Goal: Information Seeking & Learning: Learn about a topic

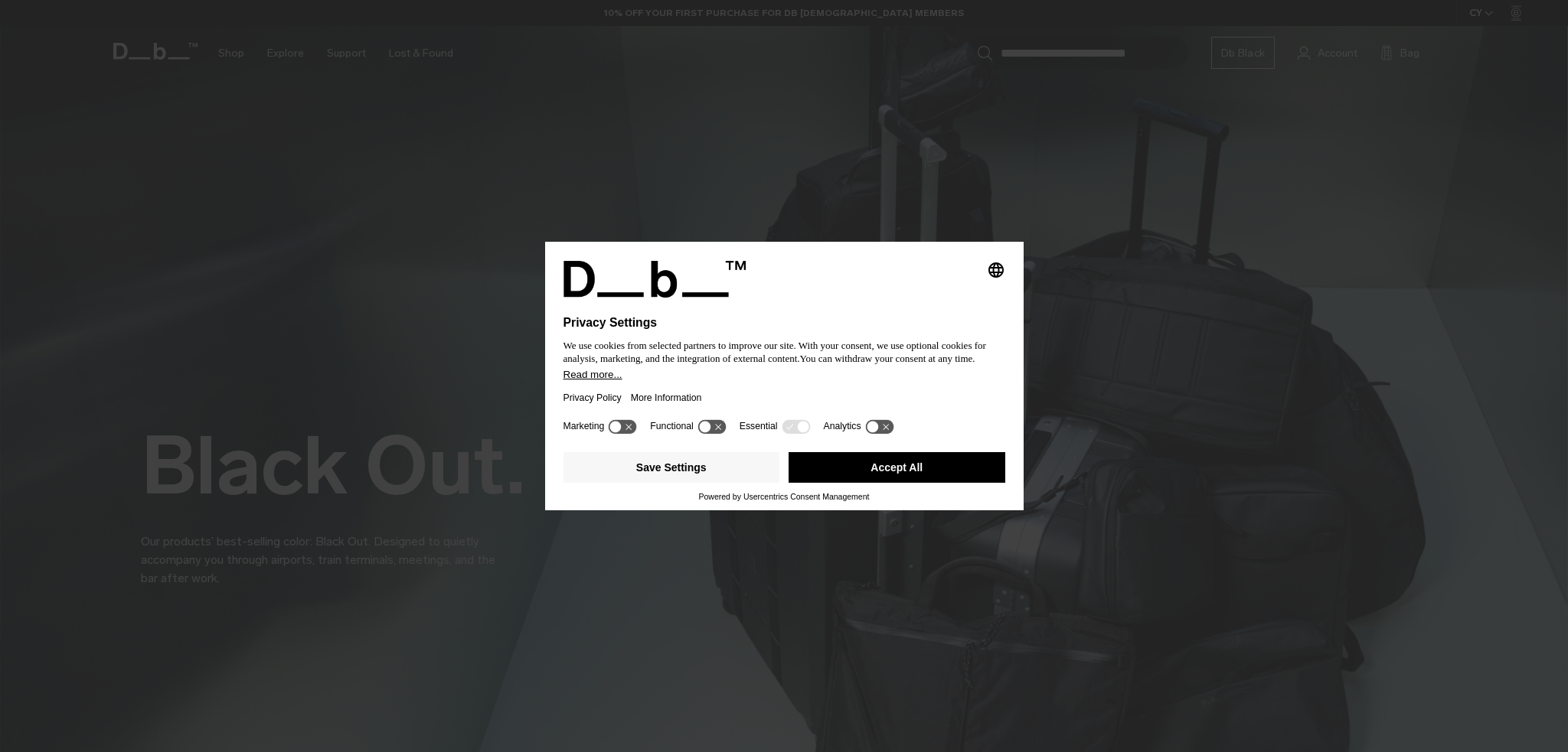
click at [912, 298] on div at bounding box center [784, 307] width 442 height 18
click at [903, 456] on button "Accept All" at bounding box center [896, 468] width 216 height 30
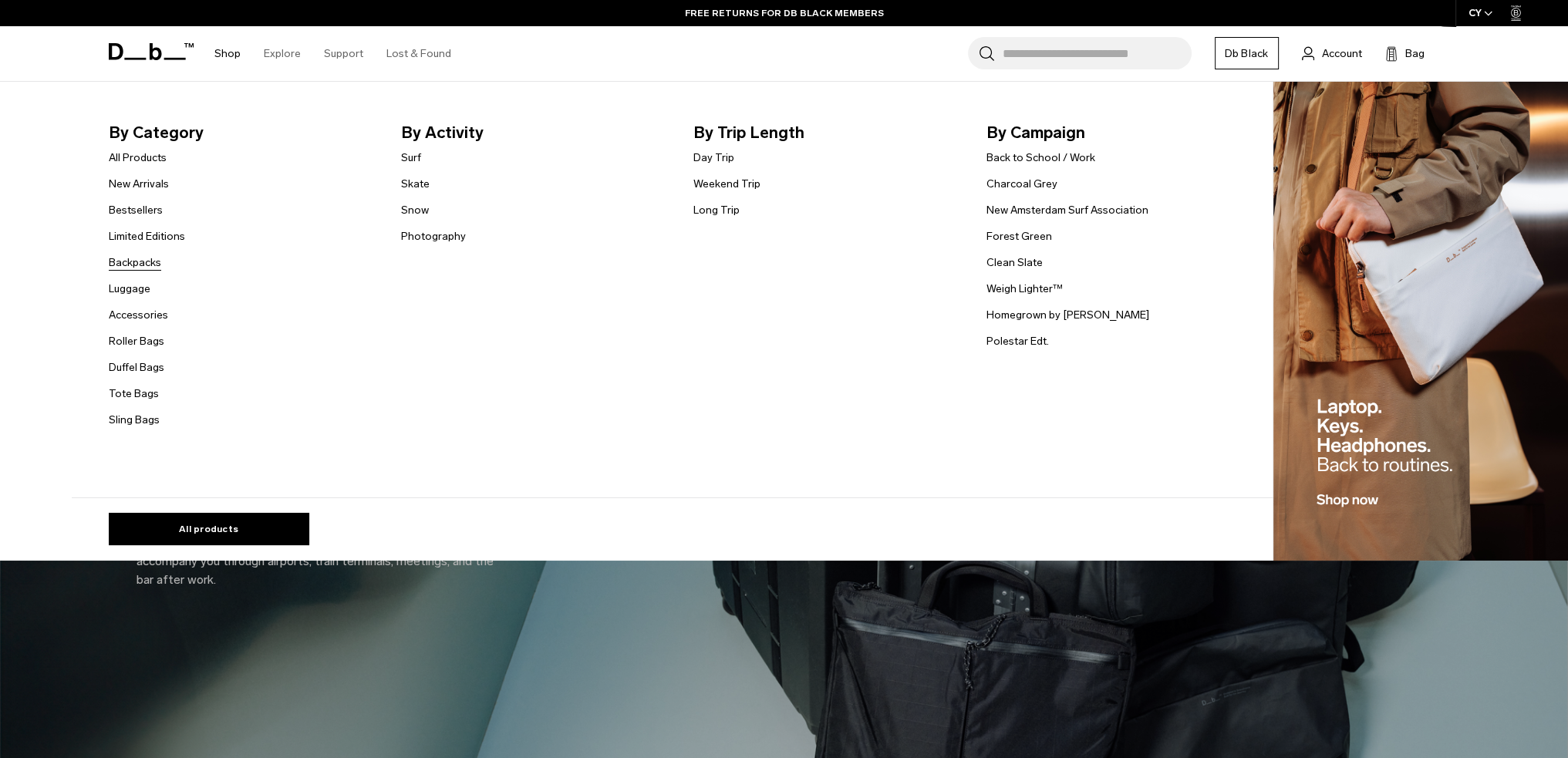
click at [130, 262] on link "Backpacks" at bounding box center [134, 262] width 52 height 16
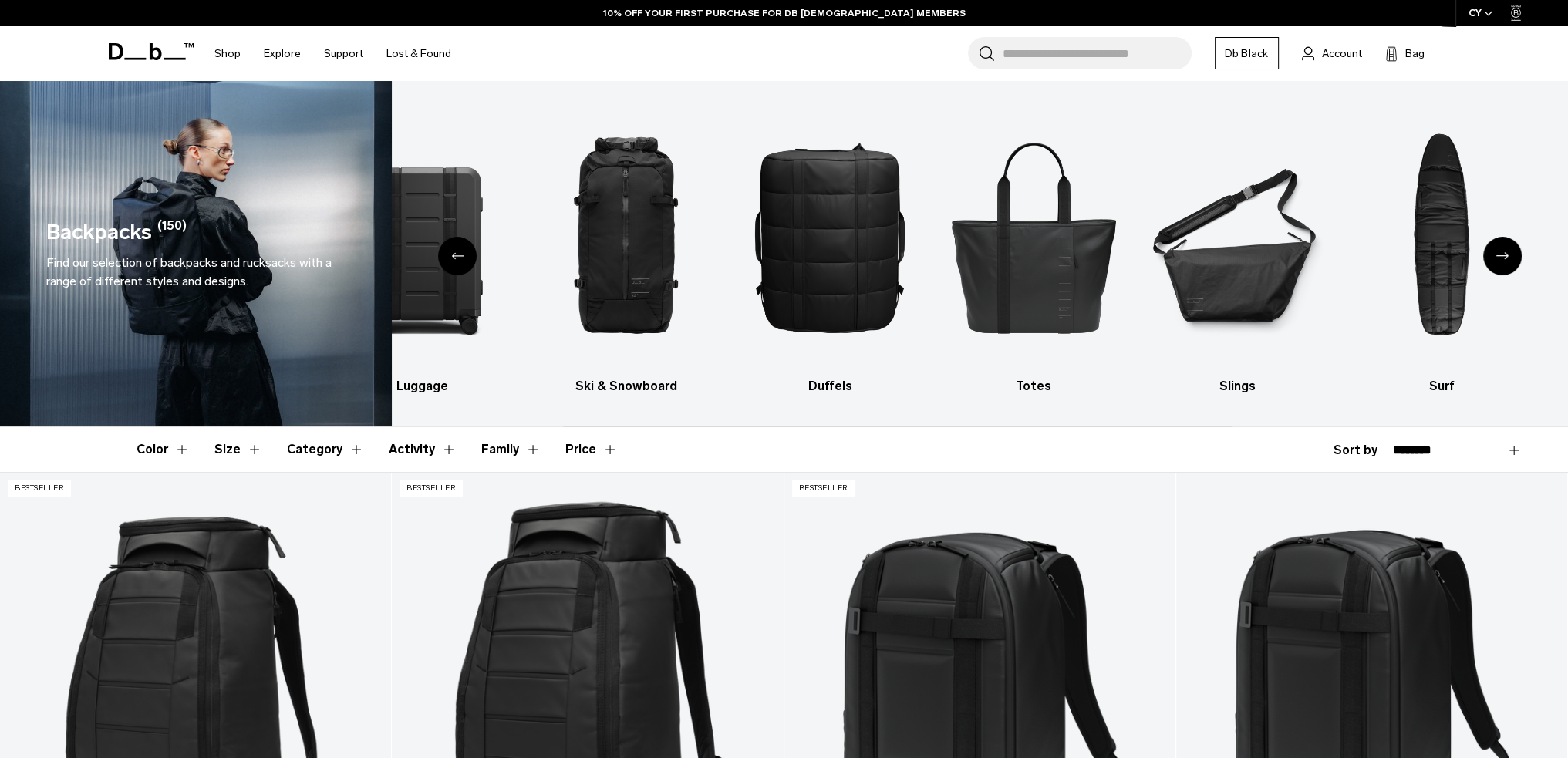
click at [586, 338] on ul "All products Luggage Ski & Snowboard Duffels Totes Slings Surf Skate Accessorie…" at bounding box center [702, 249] width 1146 height 291
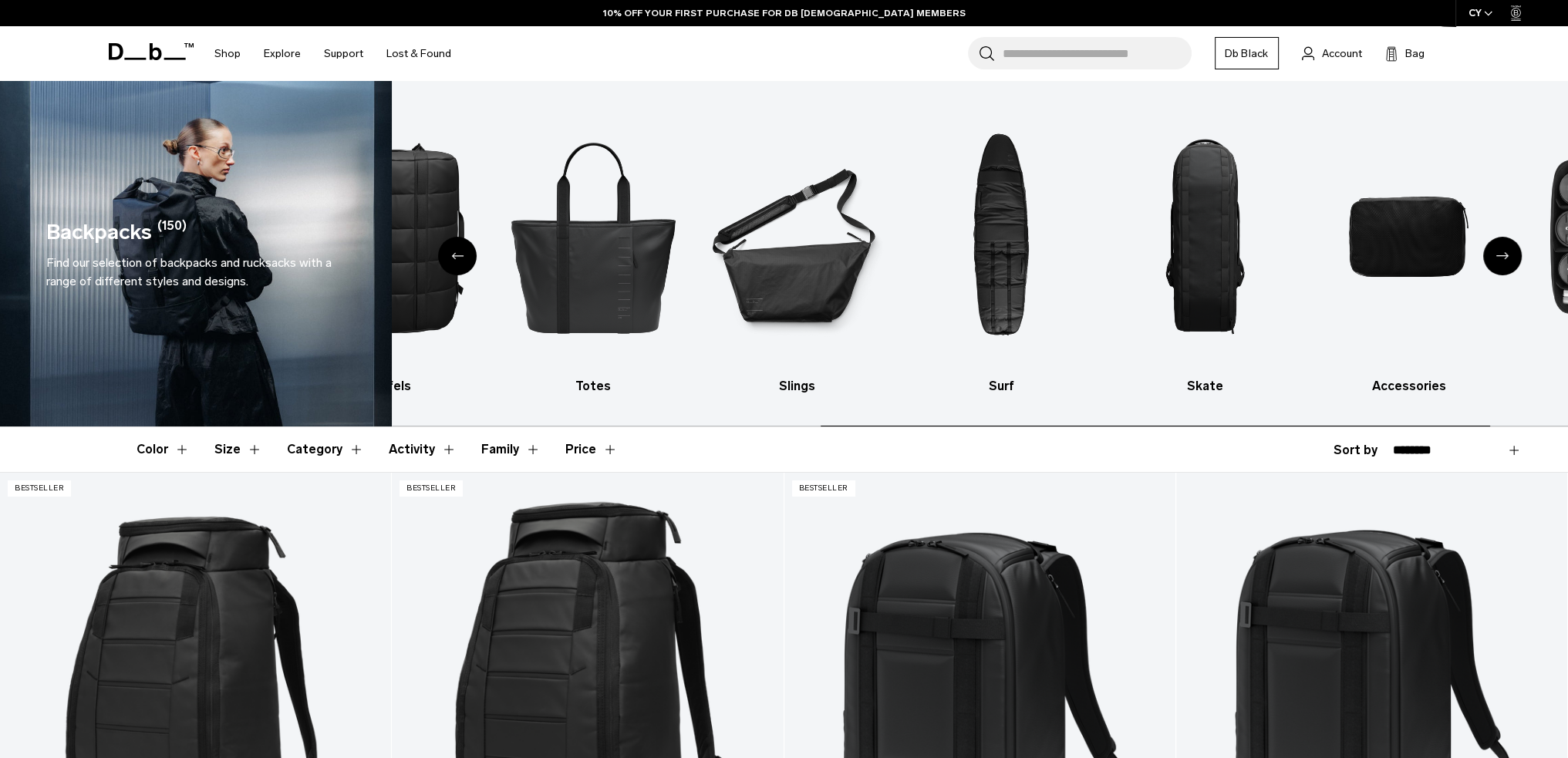
click at [592, 329] on ul "All products Luggage Ski & Snowboard Duffels Totes Slings Surf Skate Accessorie…" at bounding box center [262, 249] width 1146 height 291
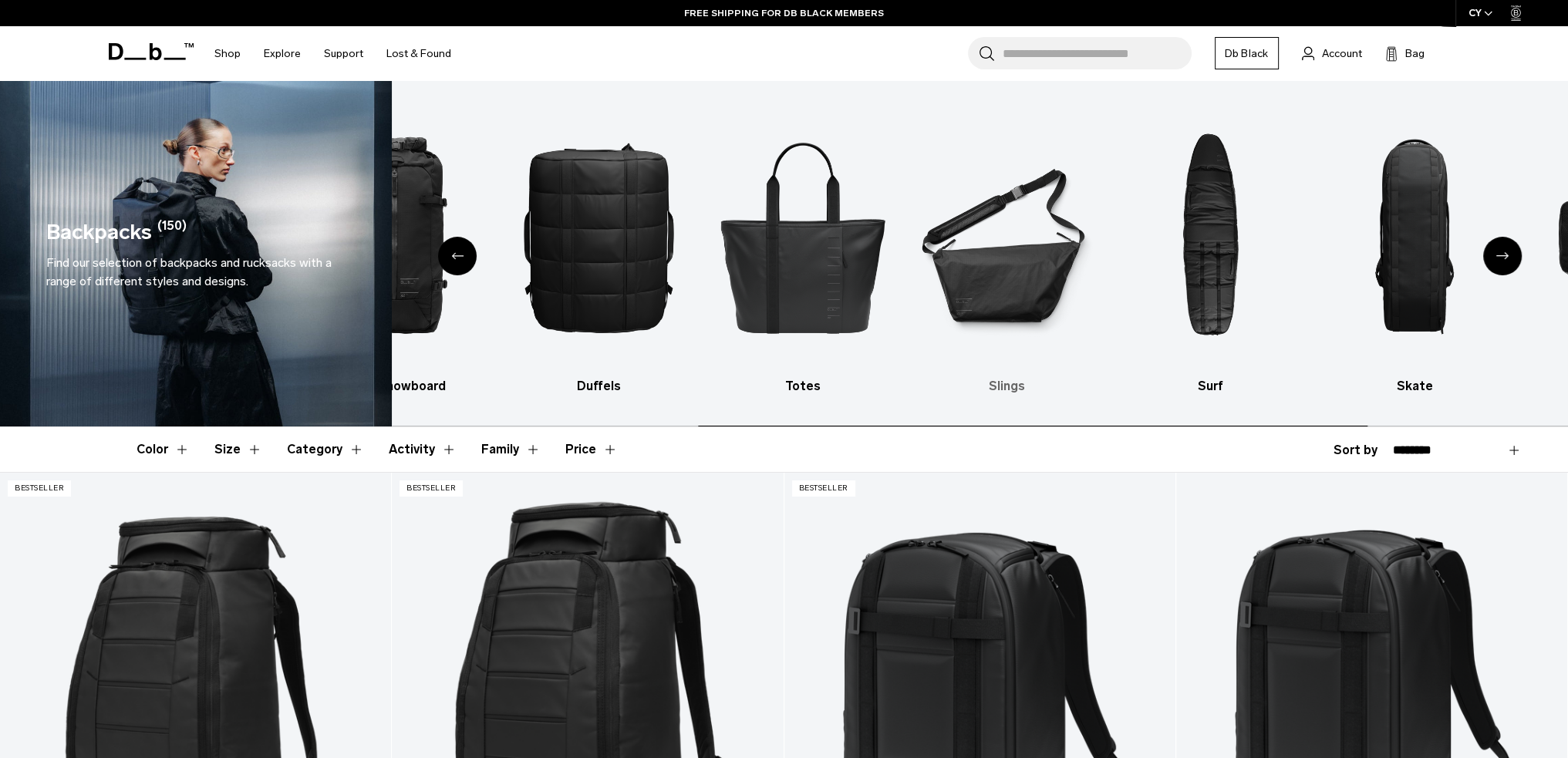
click at [1052, 336] on img "6 / 10" at bounding box center [1006, 237] width 177 height 266
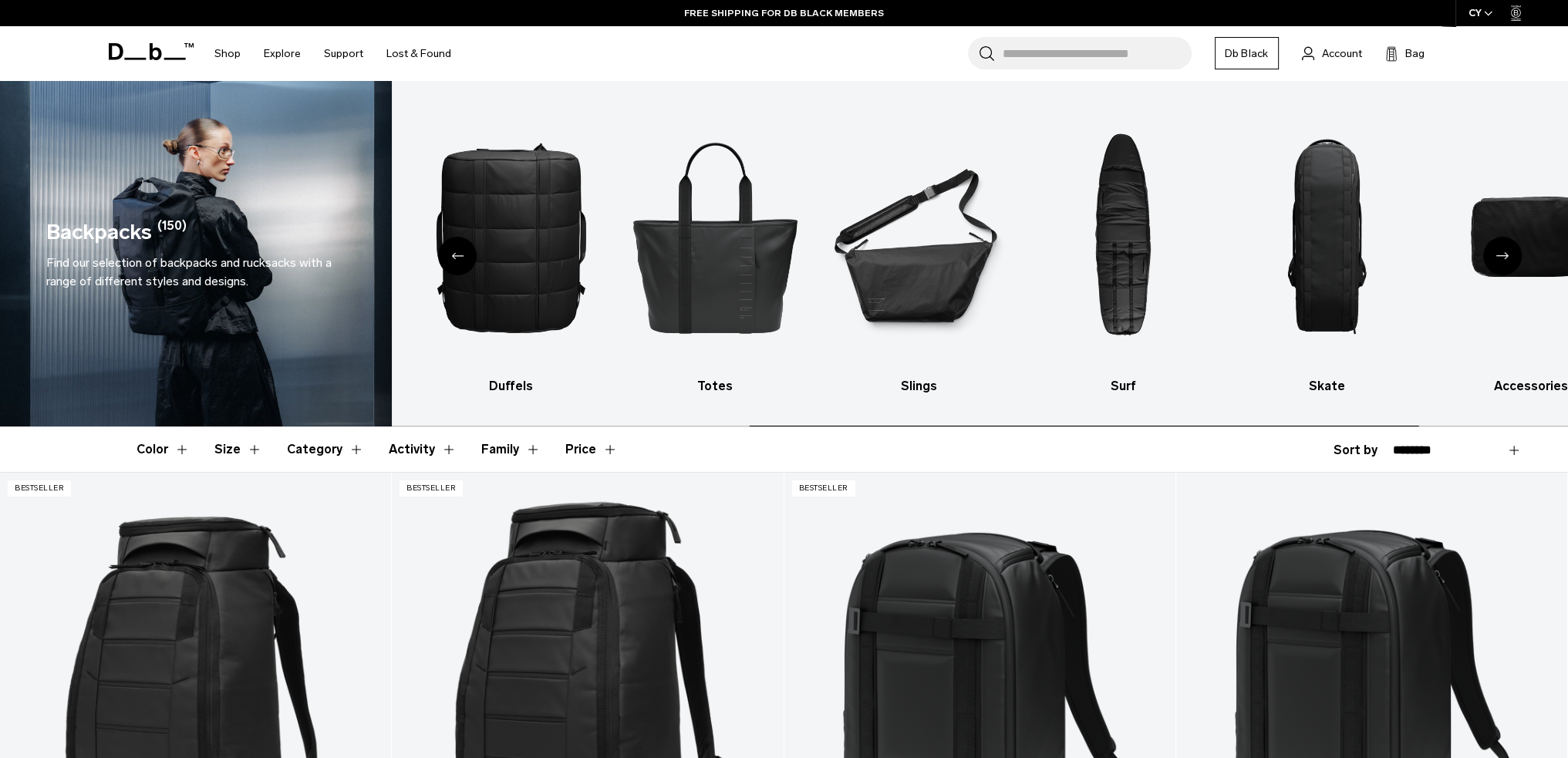
click at [931, 325] on ul "All products Luggage Ski & Snowboard Duffels Totes Slings Surf Skate Accessorie…" at bounding box center [384, 249] width 1146 height 291
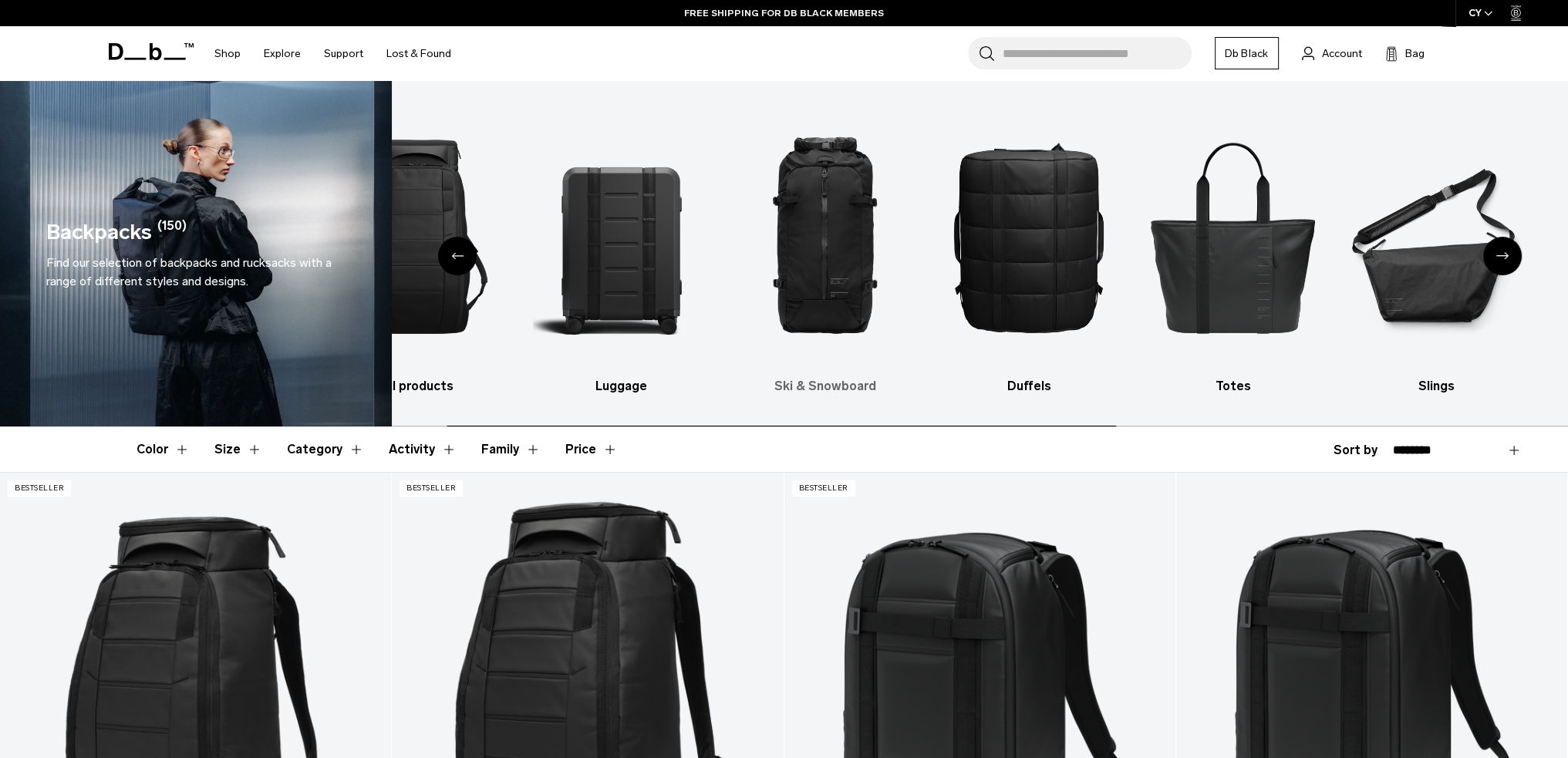
click at [913, 311] on img "3 / 10" at bounding box center [825, 237] width 177 height 266
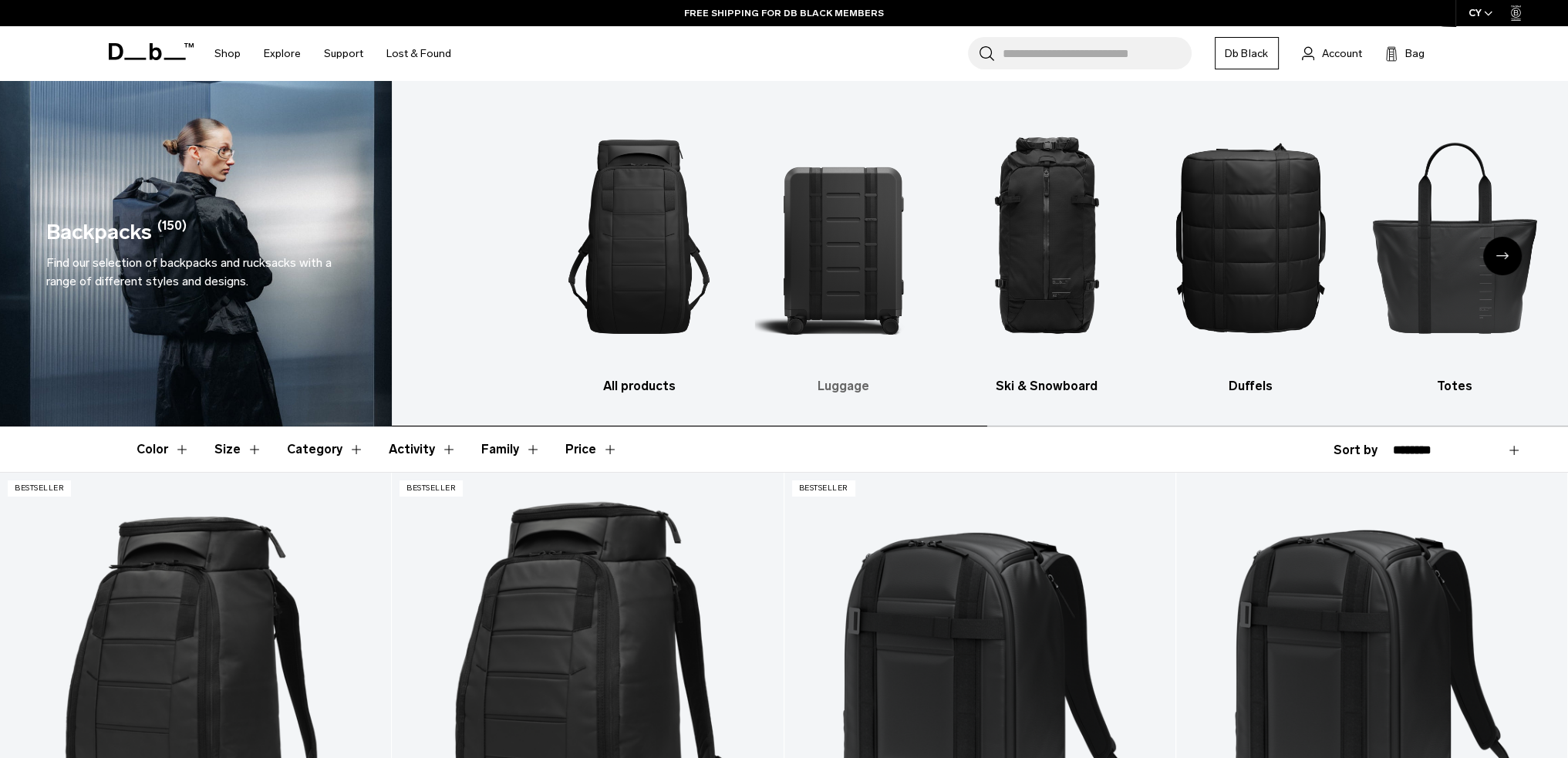
click at [1051, 308] on ul "All products Luggage Ski & Snowboard Duffels Totes Slings Surf Skate Accessorie…" at bounding box center [1123, 249] width 1146 height 291
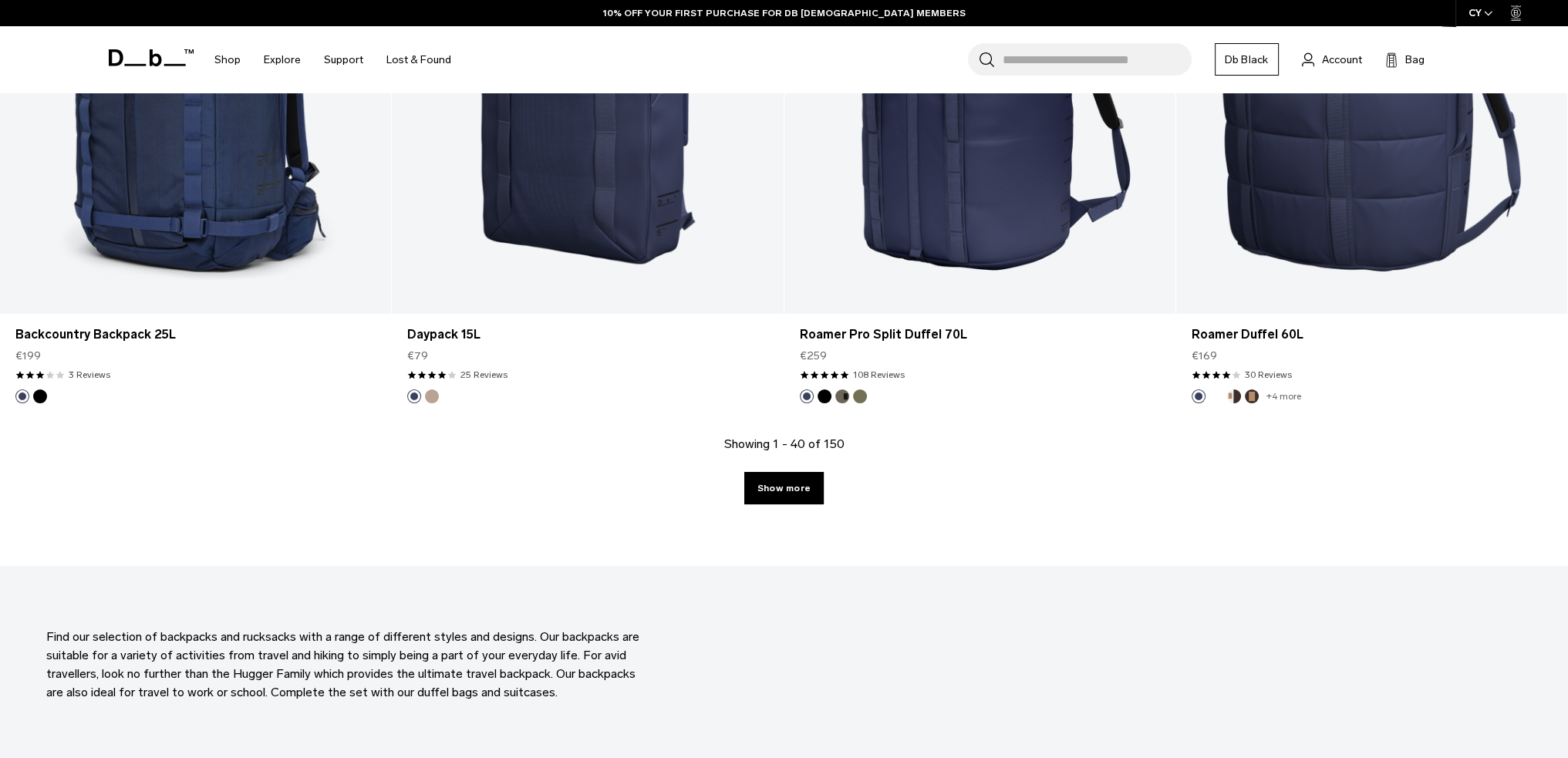
scroll to position [5786, 0]
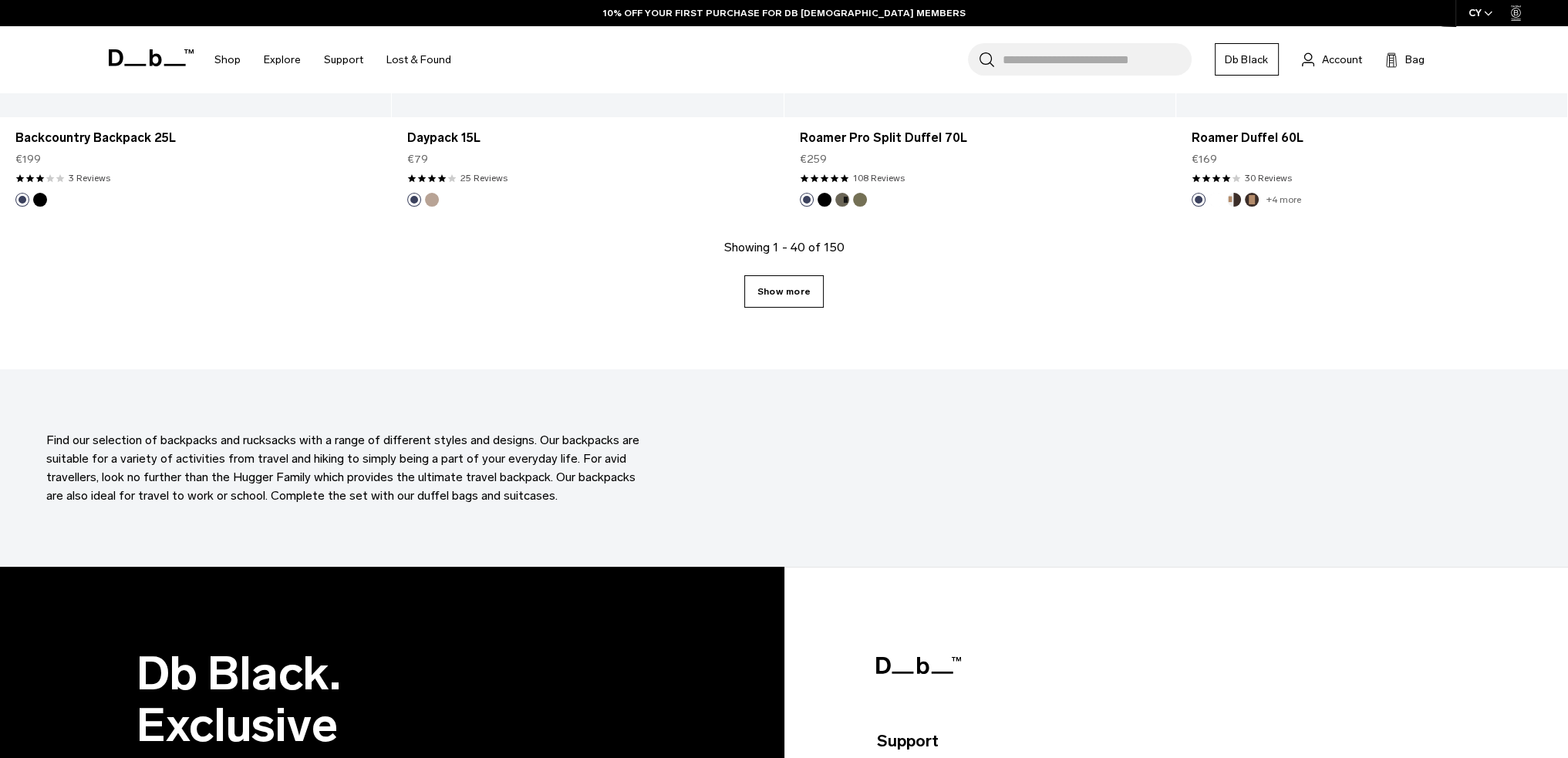
click at [784, 293] on link "Show more" at bounding box center [784, 291] width 80 height 32
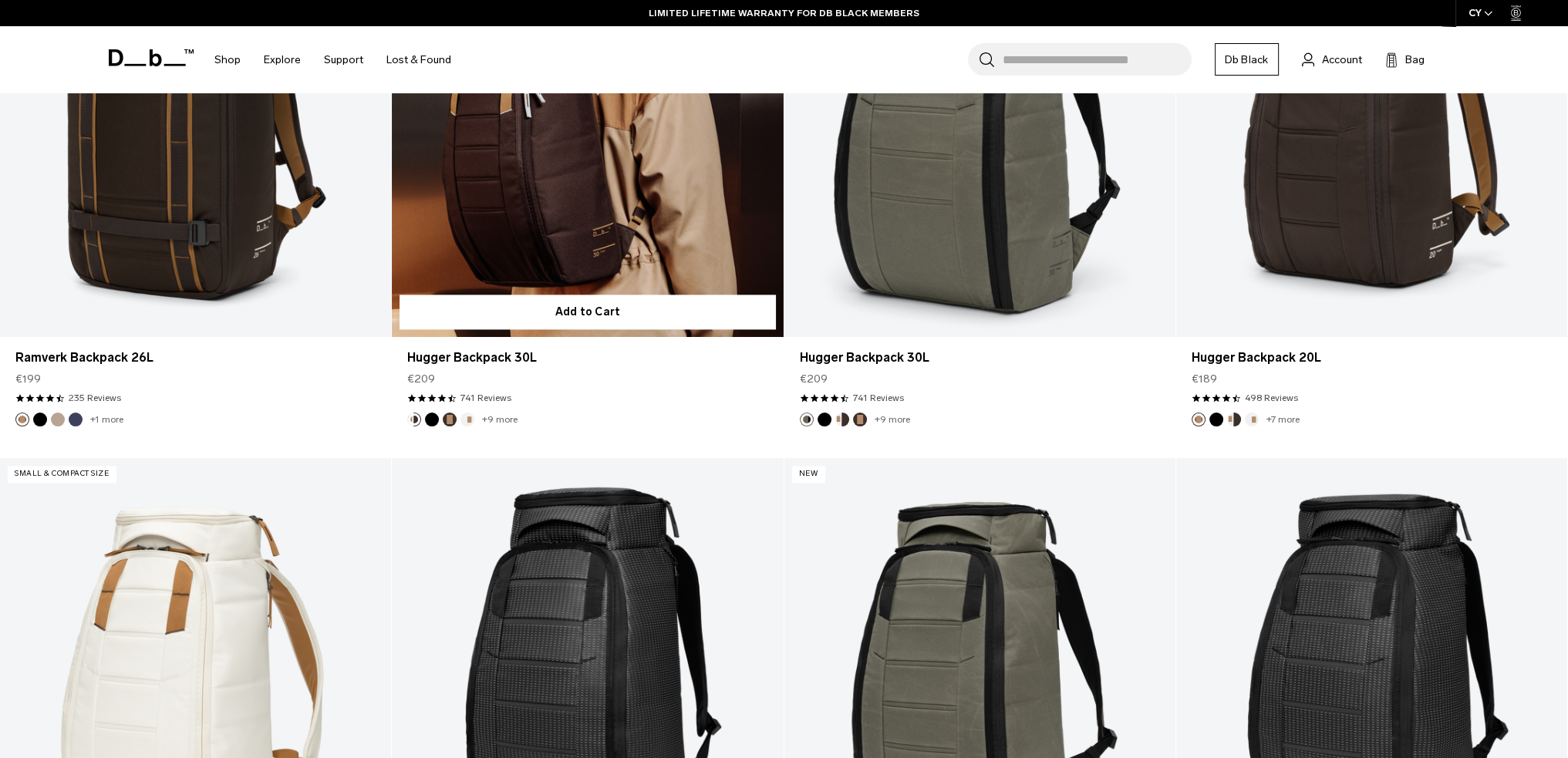
scroll to position [10954, 0]
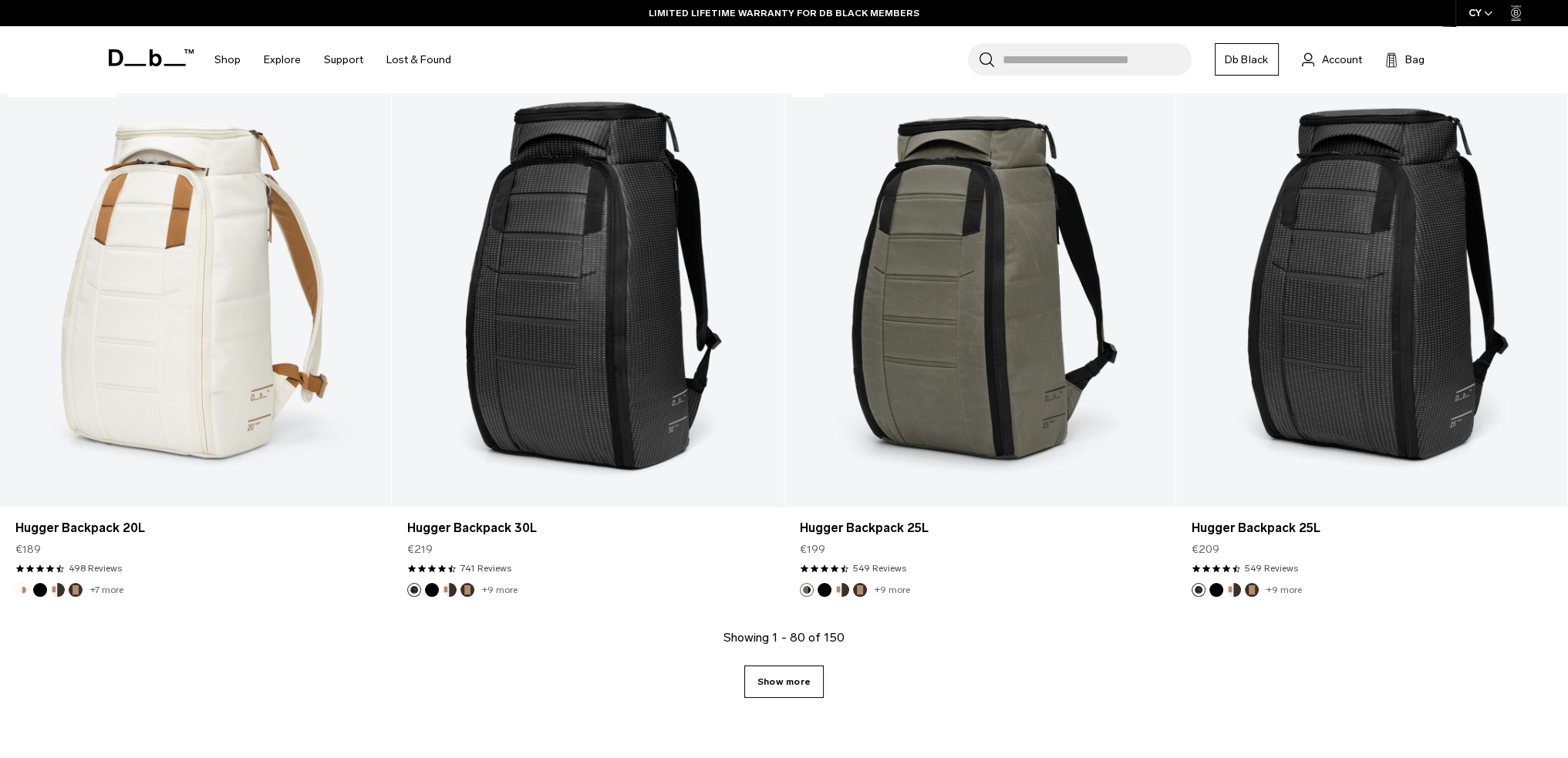
click at [792, 678] on link "Show more" at bounding box center [784, 682] width 80 height 32
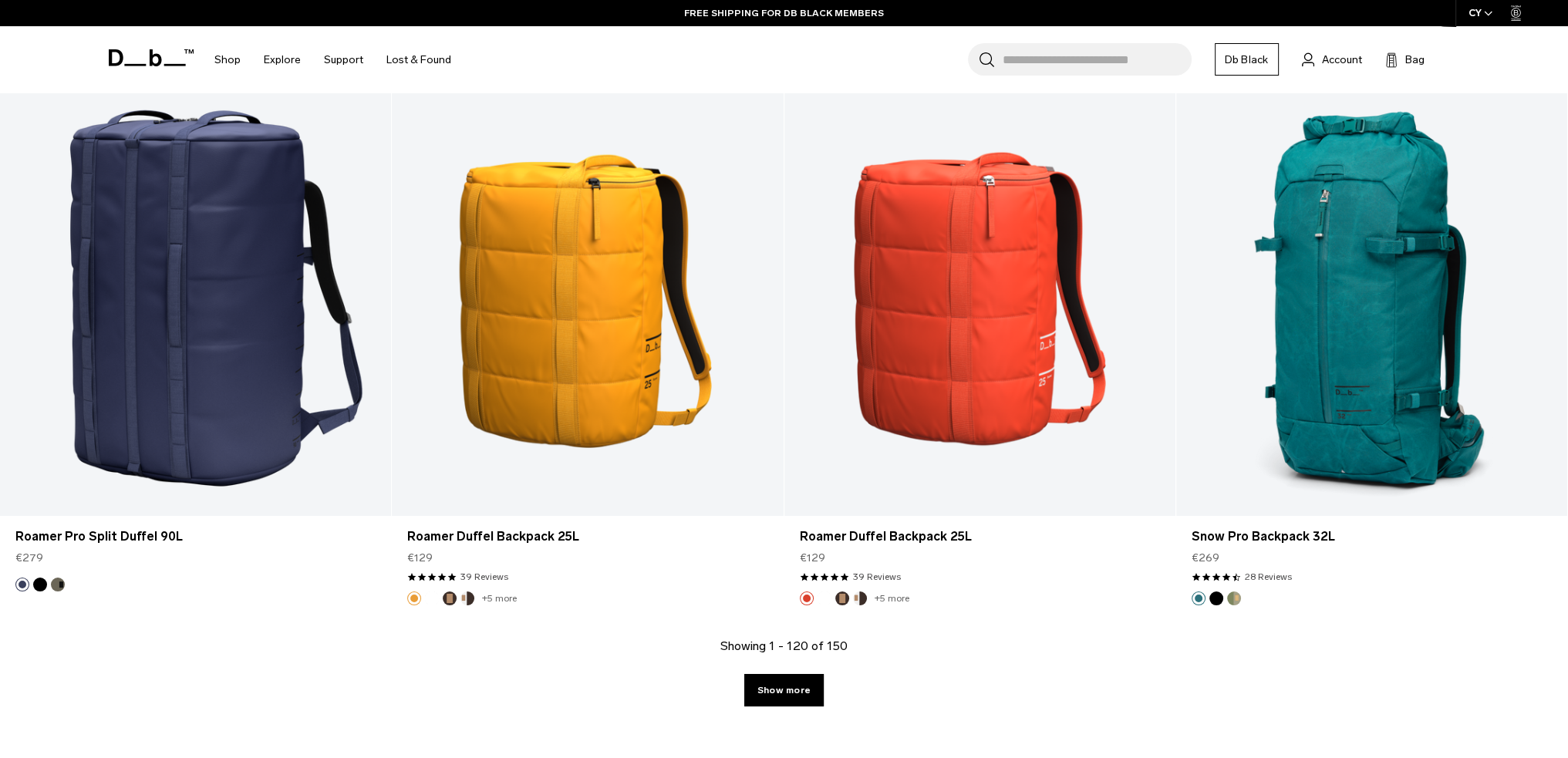
scroll to position [16508, 0]
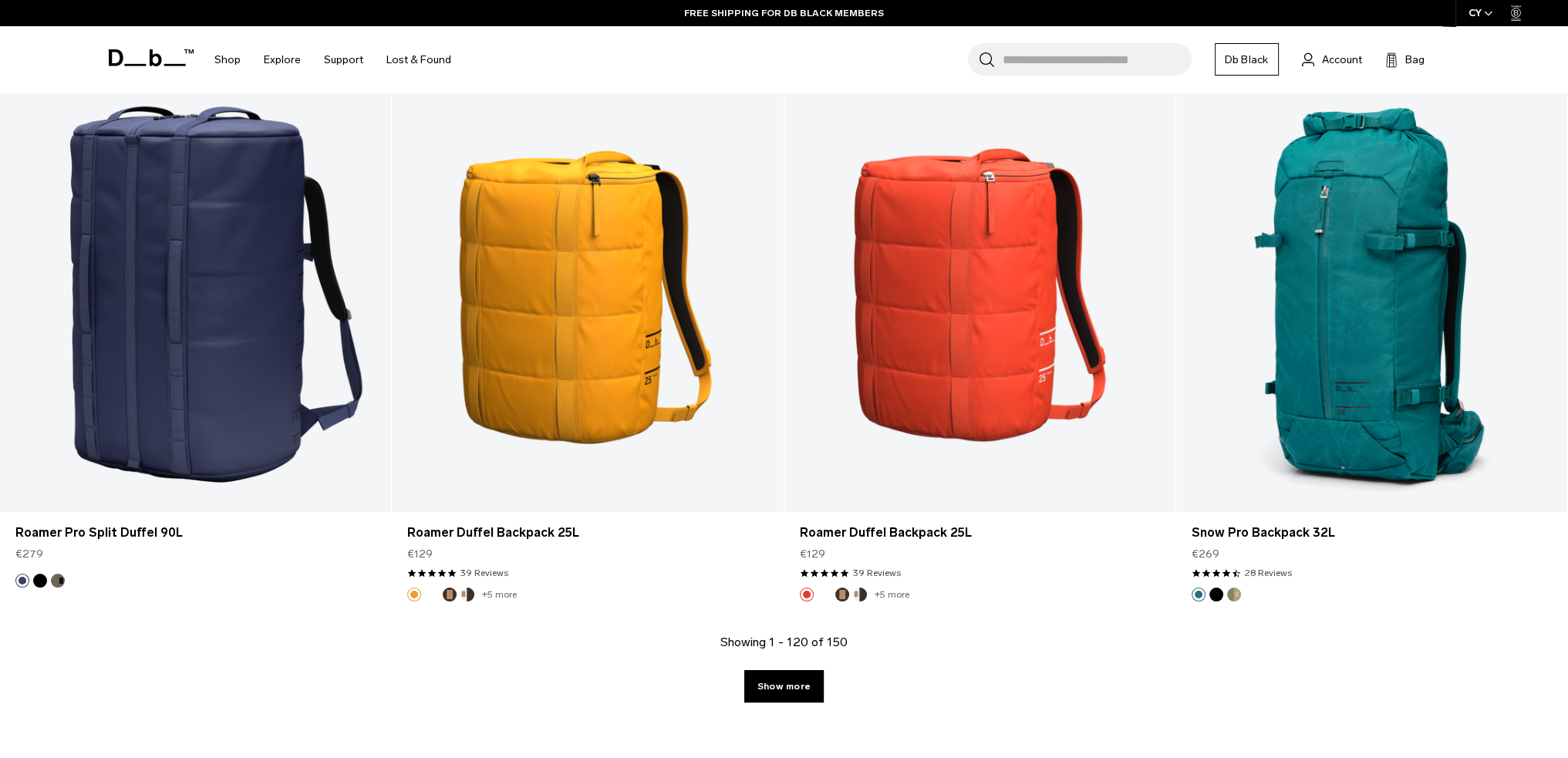
click at [782, 676] on link "Show more" at bounding box center [784, 686] width 80 height 32
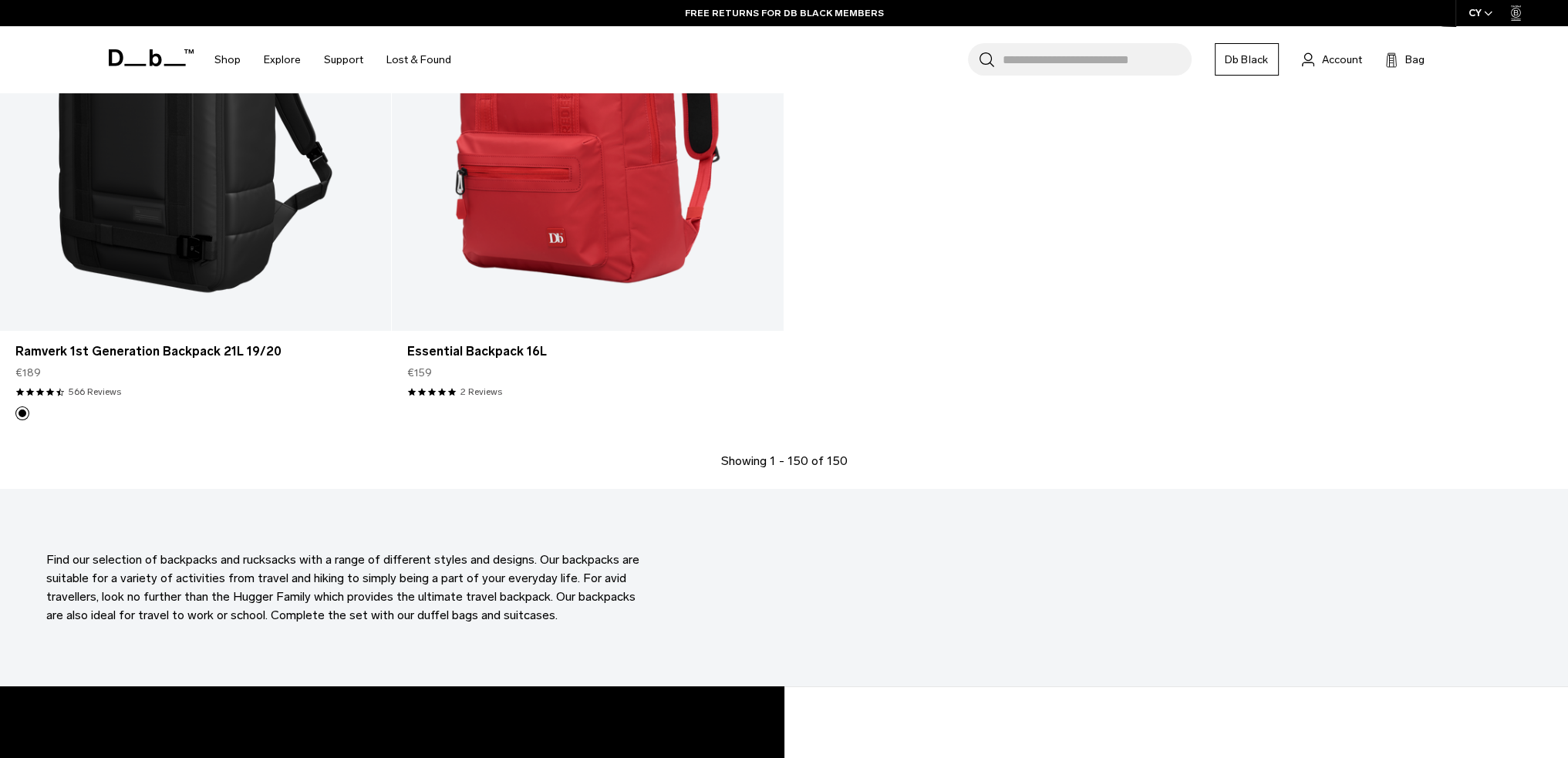
scroll to position [20674, 0]
